Goal: Task Accomplishment & Management: Complete application form

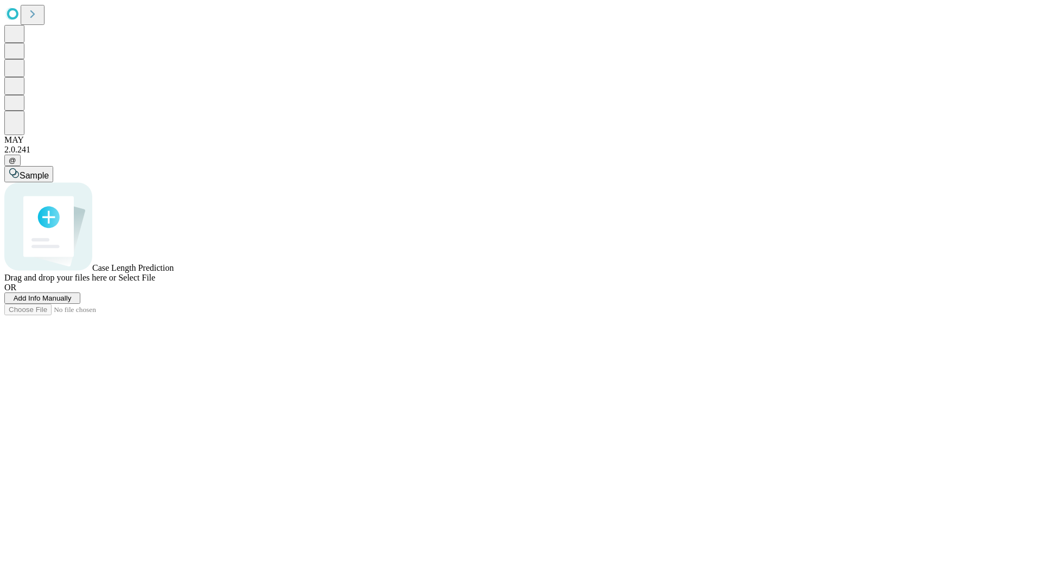
click at [72, 302] on span "Add Info Manually" at bounding box center [43, 298] width 58 height 8
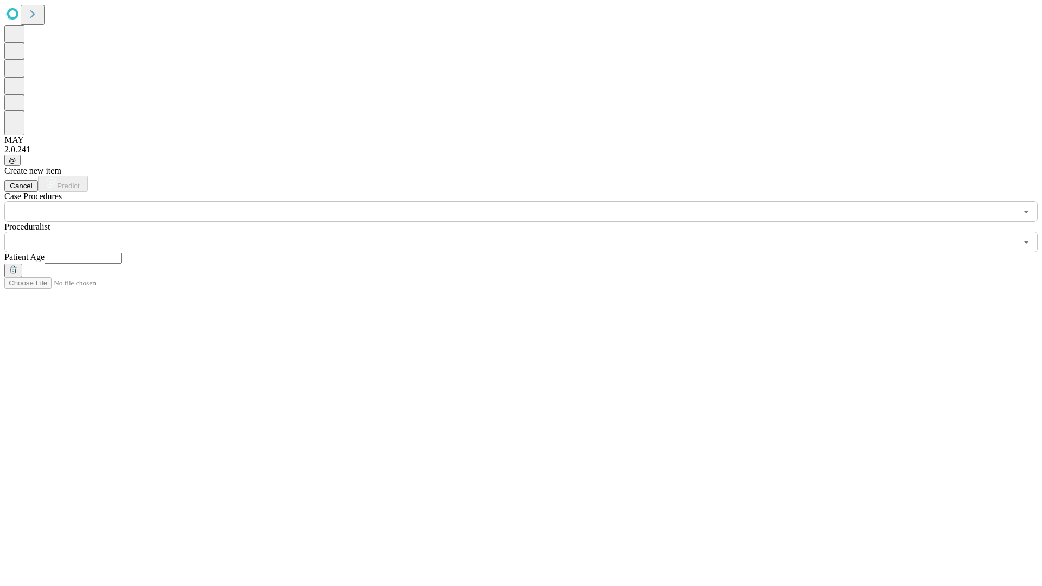
click at [122, 253] on input "text" at bounding box center [83, 258] width 77 height 11
type input "**"
click at [529, 232] on input "text" at bounding box center [510, 242] width 1013 height 21
